Goal: Complete application form

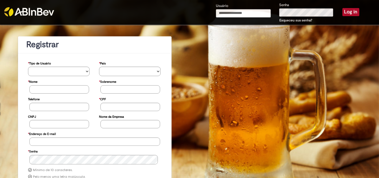
click at [229, 12] on input "Usuário" at bounding box center [243, 13] width 55 height 8
type input "**********"
